Goal: Transaction & Acquisition: Purchase product/service

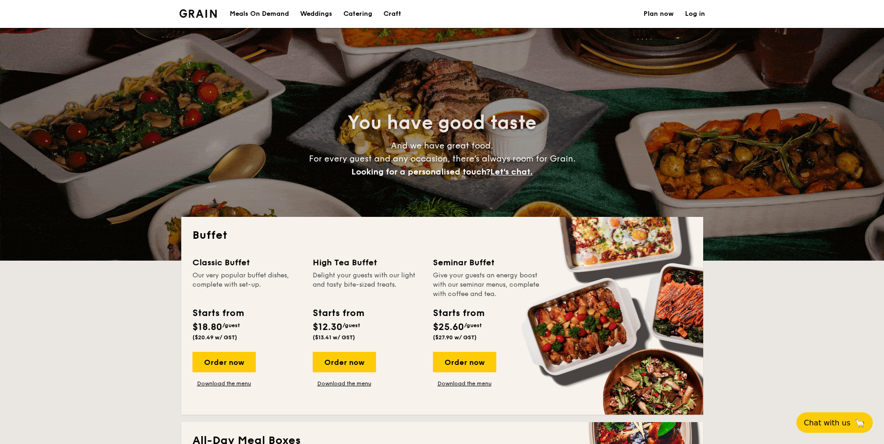
select select
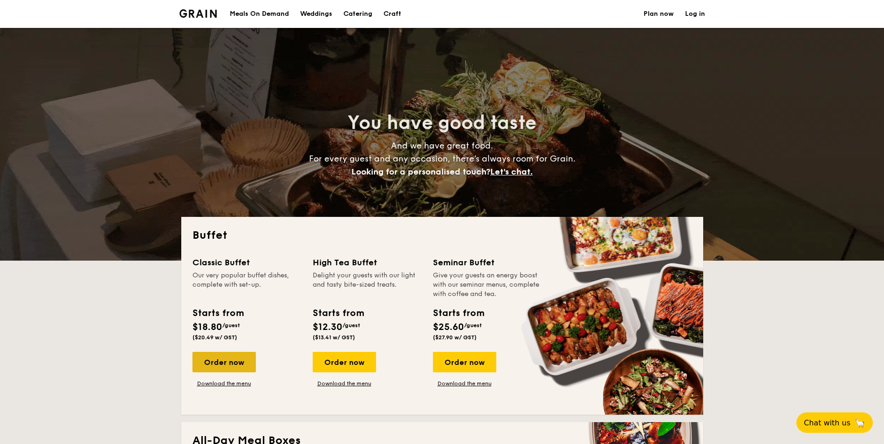
click at [217, 364] on div "Order now" at bounding box center [223, 362] width 63 height 20
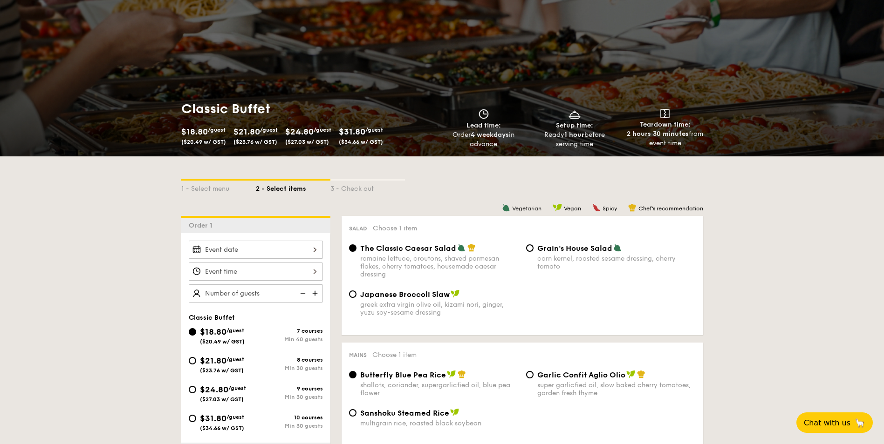
scroll to position [93, 0]
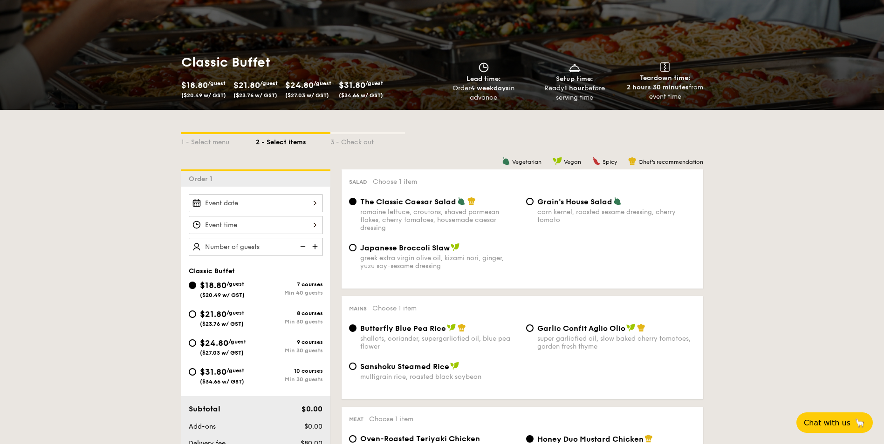
click at [248, 314] on div "$21.80 /guest ($23.76 w/ GST)" at bounding box center [222, 318] width 67 height 20
click at [196, 314] on input "$21.80 /guest ($23.76 w/ GST) 8 courses Min 30 guests" at bounding box center [192, 314] width 7 height 7
radio input "true"
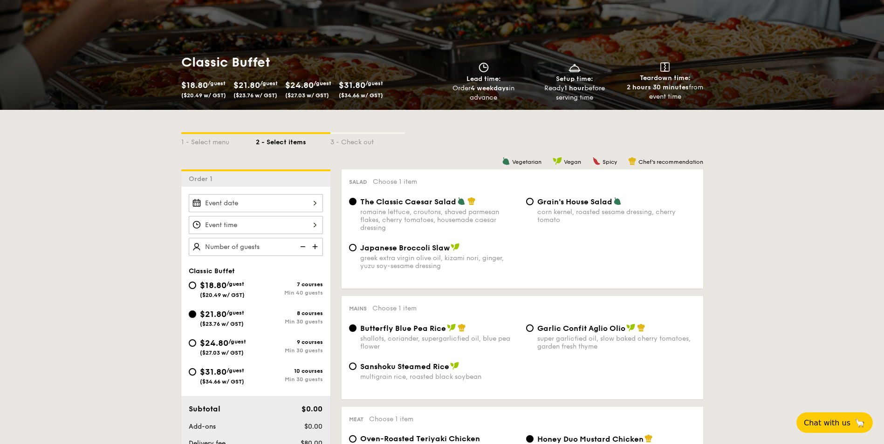
radio input "true"
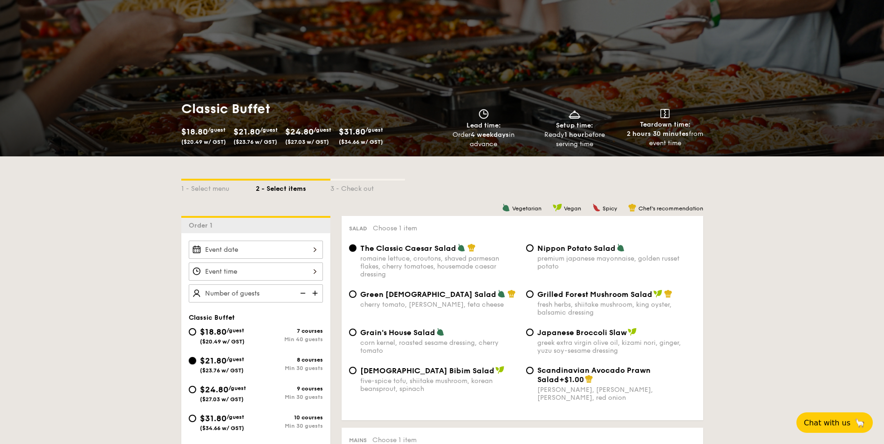
scroll to position [0, 0]
